Goal: Information Seeking & Learning: Learn about a topic

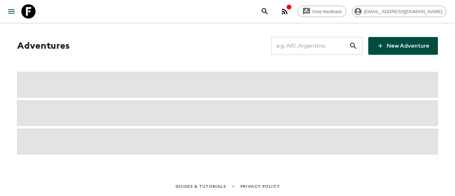
click at [296, 46] on input "text" at bounding box center [310, 46] width 78 height 20
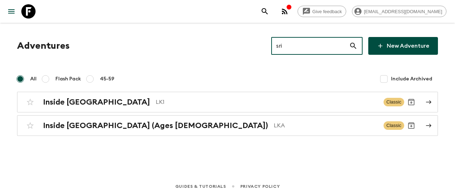
type input "sri"
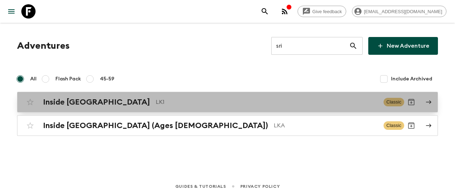
click at [70, 100] on h2 "Inside [GEOGRAPHIC_DATA]" at bounding box center [96, 101] width 107 height 9
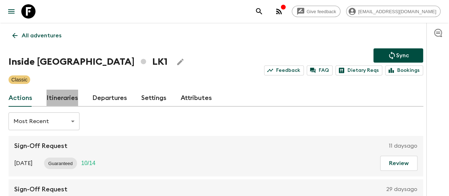
click at [78, 98] on link "Itineraries" at bounding box center [63, 98] width 32 height 17
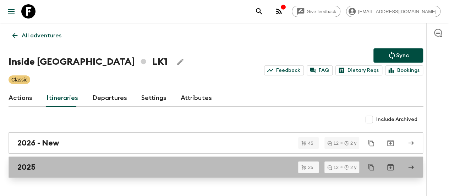
click at [58, 170] on div "2025" at bounding box center [209, 166] width 384 height 9
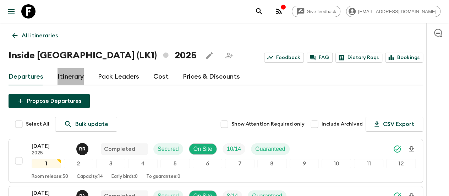
click at [80, 81] on link "Itinerary" at bounding box center [71, 76] width 26 height 17
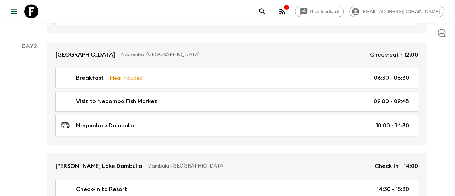
scroll to position [230, 0]
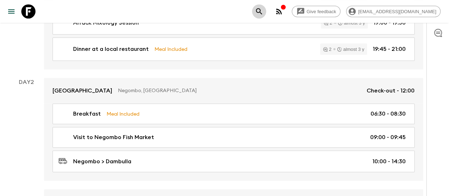
click at [264, 8] on icon "search adventures" at bounding box center [259, 11] width 9 height 9
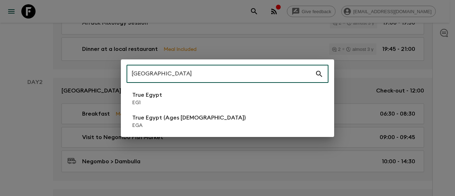
type input "[GEOGRAPHIC_DATA]"
